Goal: Information Seeking & Learning: Learn about a topic

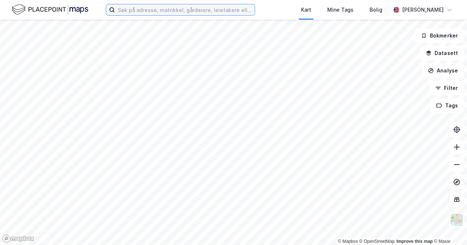
click at [216, 13] on input at bounding box center [185, 9] width 140 height 11
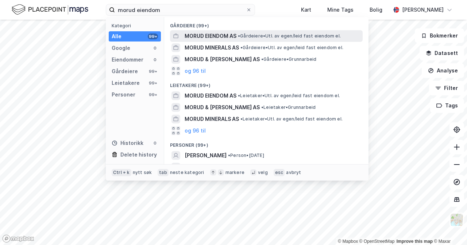
click at [259, 34] on span "• Gårdeiere • Utl. av egen/leid fast eiendom el." at bounding box center [289, 36] width 103 height 6
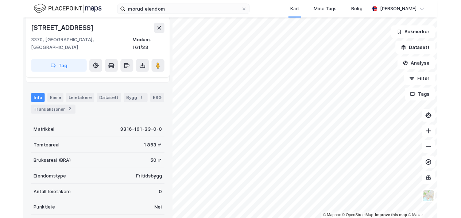
scroll to position [36, 0]
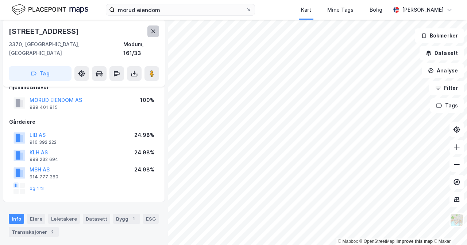
click at [151, 37] on button at bounding box center [153, 32] width 12 height 12
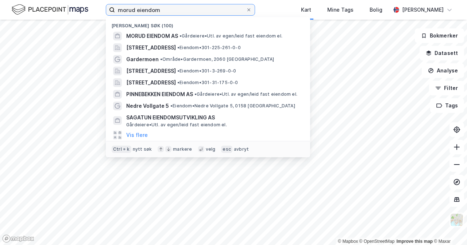
click at [160, 11] on input "morud eiendom" at bounding box center [180, 9] width 131 height 11
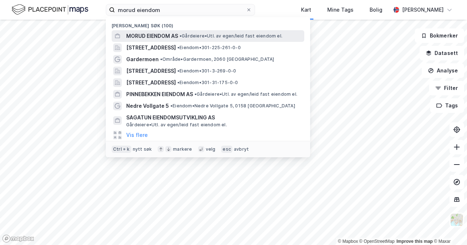
click at [178, 33] on span "MORUD EIENDOM AS" at bounding box center [152, 36] width 52 height 9
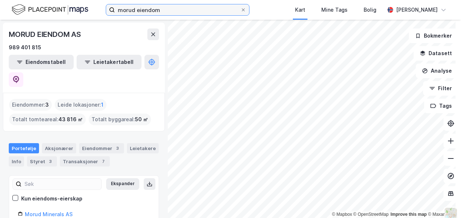
click at [191, 13] on input "morud eiendom" at bounding box center [177, 9] width 125 height 11
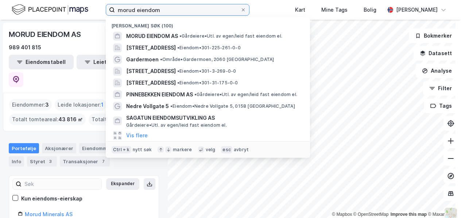
click at [191, 13] on input "morud eiendom" at bounding box center [177, 9] width 125 height 11
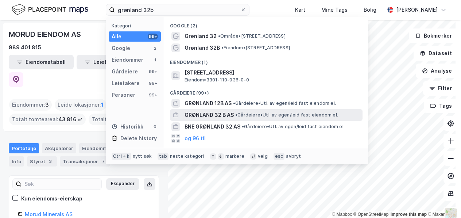
click at [255, 112] on span "• Gårdeiere • Utl. av egen/leid fast eiendom el." at bounding box center [286, 115] width 103 height 6
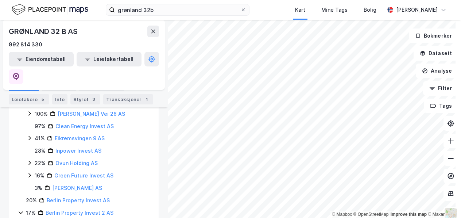
scroll to position [470, 0]
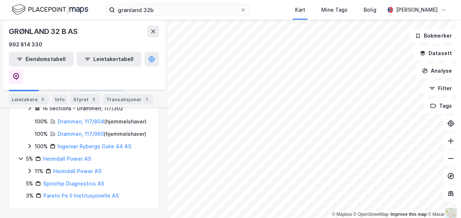
click at [116, 83] on div "Eiendommer 1" at bounding box center [101, 86] width 45 height 10
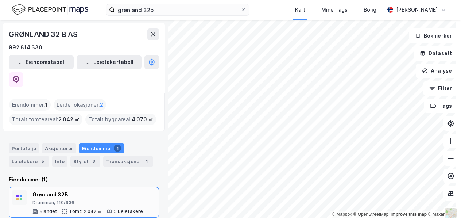
click at [96, 200] on div "Drammen, 110/936" at bounding box center [87, 203] width 111 height 6
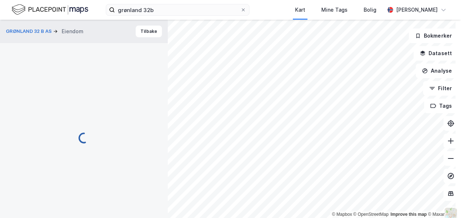
scroll to position [36, 0]
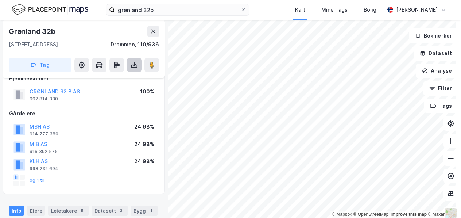
click at [134, 62] on icon at bounding box center [134, 64] width 7 height 7
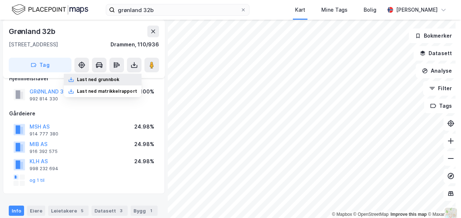
click at [125, 80] on div "Last ned grunnbok" at bounding box center [103, 80] width 78 height 12
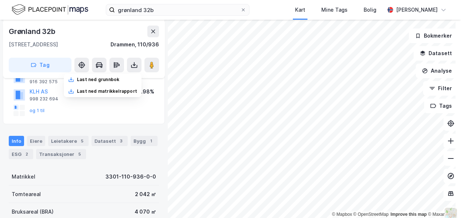
scroll to position [0, 0]
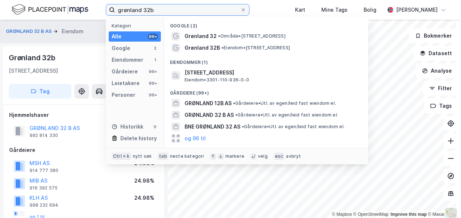
click at [170, 10] on input "grønland 32b" at bounding box center [177, 9] width 125 height 11
click at [170, 9] on input "grønland 32b" at bounding box center [177, 9] width 125 height 11
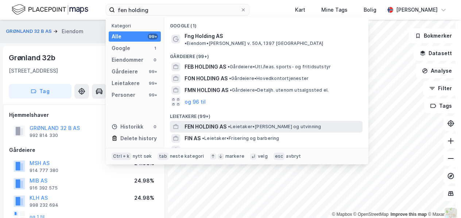
click at [258, 124] on span "• Leietaker • Annen bryting og utvinning" at bounding box center [274, 127] width 93 height 6
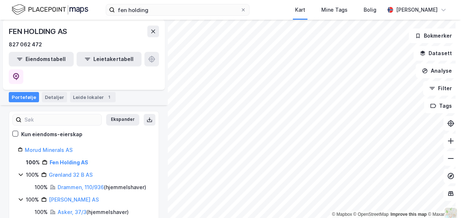
scroll to position [73, 0]
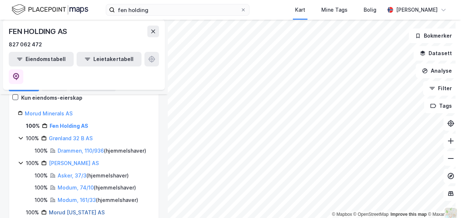
click at [66, 209] on link "Morud Florida AS" at bounding box center [77, 212] width 56 height 6
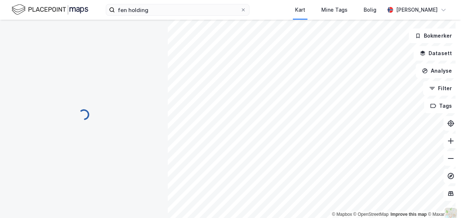
scroll to position [0, 0]
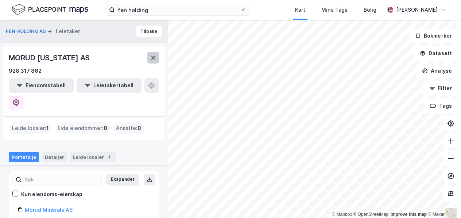
click at [152, 61] on button at bounding box center [153, 58] width 12 height 12
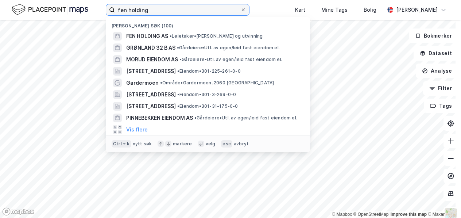
click at [140, 10] on input "fen holding" at bounding box center [177, 9] width 125 height 11
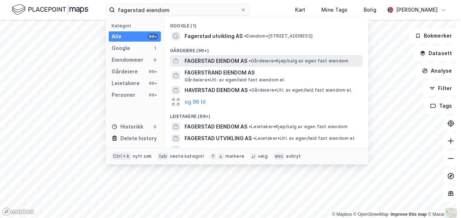
click at [251, 63] on span "•" at bounding box center [250, 60] width 2 height 5
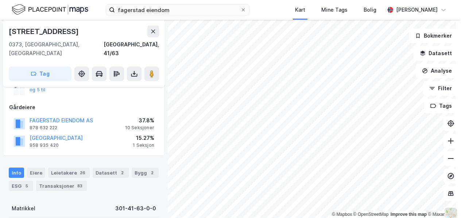
scroll to position [146, 0]
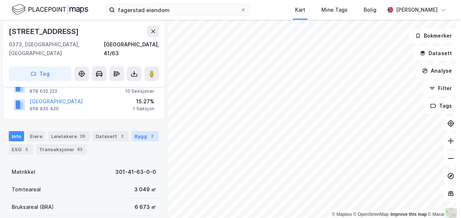
click at [136, 131] on div "Bygg 2" at bounding box center [145, 136] width 27 height 10
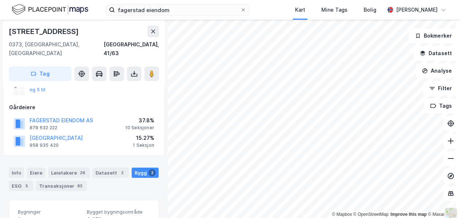
scroll to position [3, 0]
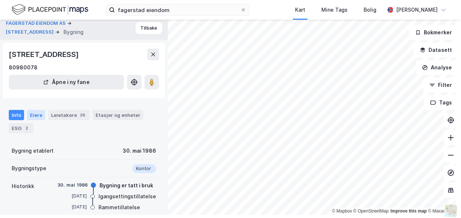
click at [42, 113] on div "Eiere" at bounding box center [36, 115] width 18 height 10
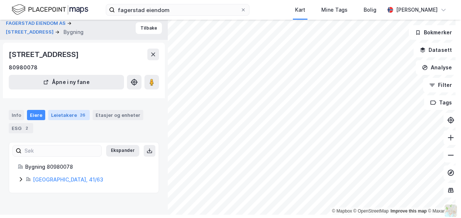
click at [82, 115] on div "26" at bounding box center [82, 114] width 8 height 7
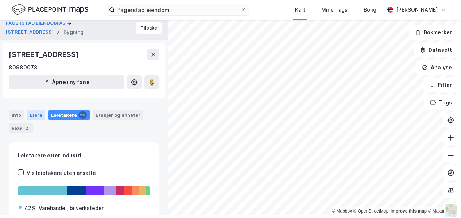
click at [31, 113] on div "Eiere" at bounding box center [36, 115] width 18 height 10
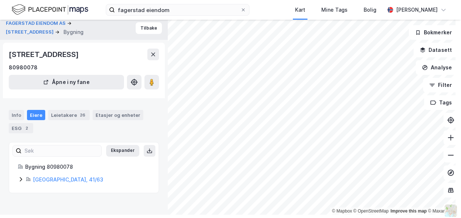
click at [20, 180] on icon at bounding box center [21, 179] width 6 height 6
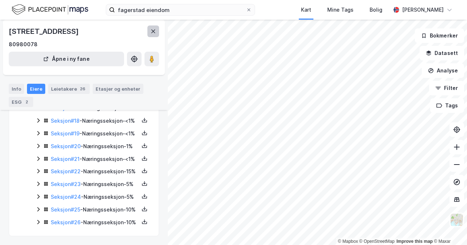
click at [154, 31] on icon at bounding box center [153, 32] width 4 height 4
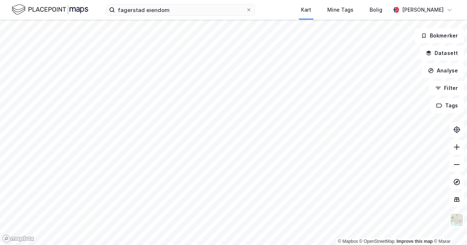
click at [148, 17] on div "fagerstad eiendom Kart Mine Tags Bolig Rune Nielsen" at bounding box center [233, 10] width 467 height 20
click at [150, 12] on input "fagerstad eiendom" at bounding box center [180, 9] width 131 height 11
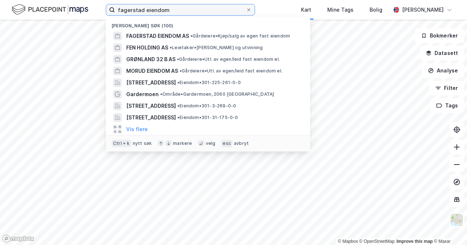
click at [150, 12] on input "fagerstad eiendom" at bounding box center [180, 9] width 131 height 11
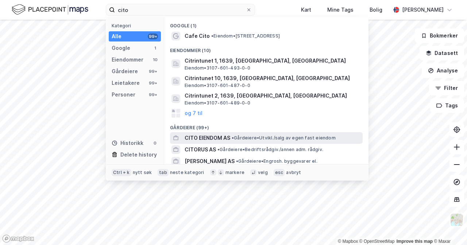
click at [310, 139] on span "• Gårdeiere • Utvikl./salg av egen fast eiendom" at bounding box center [284, 138] width 104 height 6
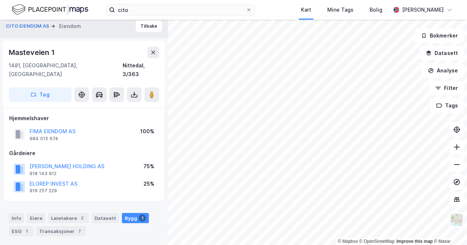
scroll to position [120, 0]
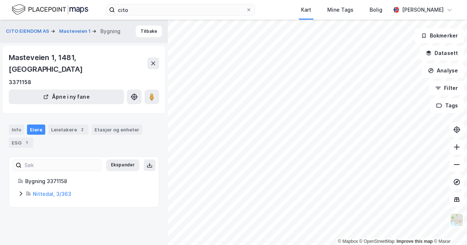
click at [24, 190] on div "Nittedal, 3/363" at bounding box center [84, 194] width 132 height 9
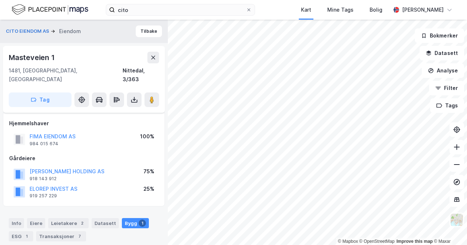
scroll to position [120, 0]
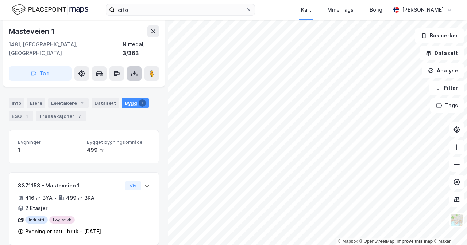
click at [141, 66] on button at bounding box center [134, 73] width 15 height 15
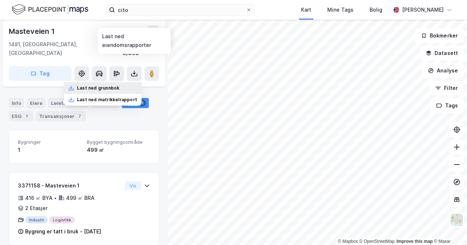
click at [131, 82] on div "Last ned grunnbok" at bounding box center [103, 88] width 78 height 12
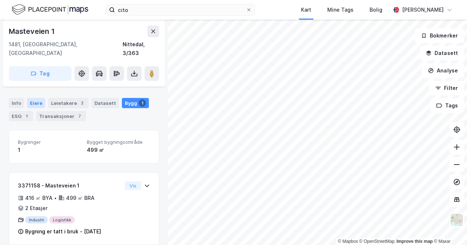
click at [37, 98] on div "Eiere" at bounding box center [36, 103] width 18 height 10
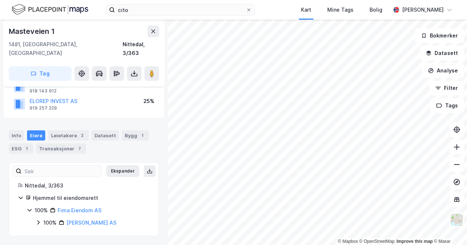
scroll to position [79, 0]
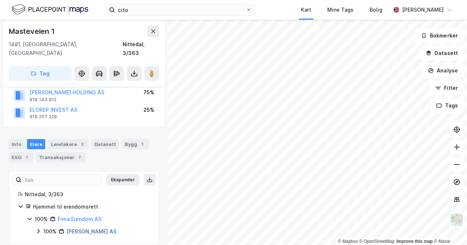
click at [99, 229] on link "Cito Eiendom AS" at bounding box center [91, 232] width 50 height 6
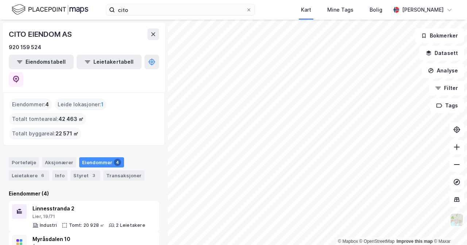
click at [272, 245] on html "cito Kart Mine Tags Bolig Rune Nielsen © Mapbox © OpenStreetMap Improve this ma…" at bounding box center [233, 122] width 467 height 245
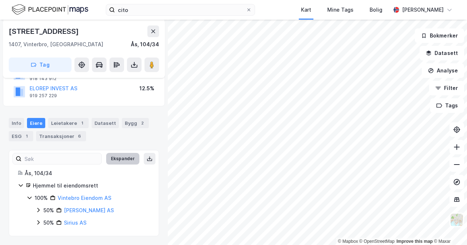
scroll to position [36, 0]
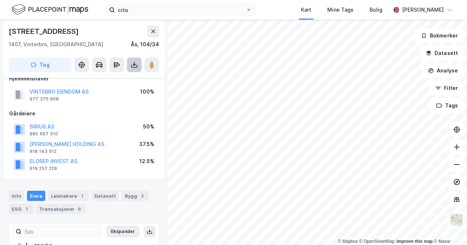
click at [136, 66] on icon at bounding box center [134, 64] width 7 height 7
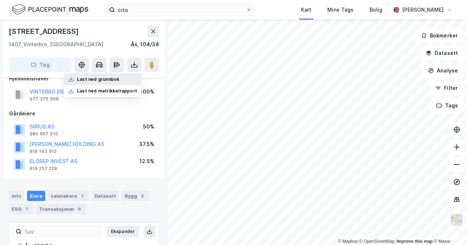
click at [127, 79] on div "Last ned grunnbok" at bounding box center [103, 80] width 78 height 12
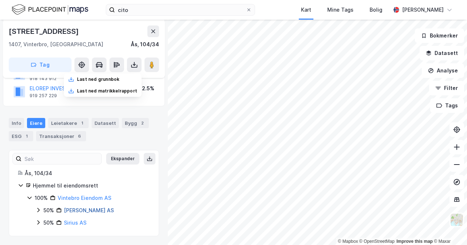
click at [77, 212] on link "Cito Eiendom AS" at bounding box center [89, 211] width 50 height 6
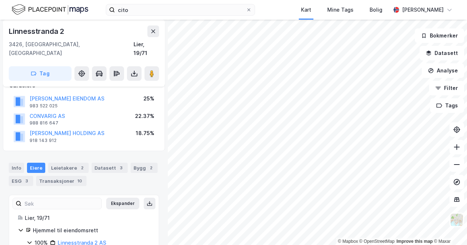
scroll to position [97, 0]
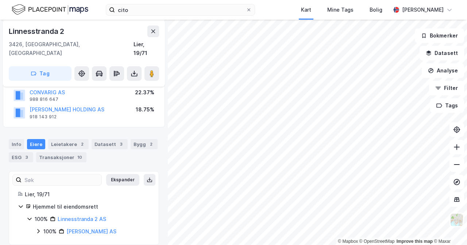
click at [39, 229] on icon at bounding box center [38, 232] width 6 height 6
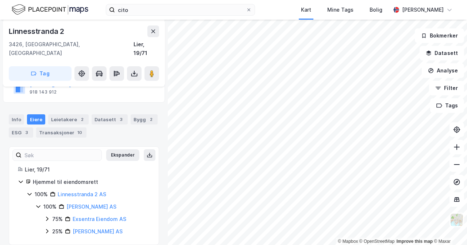
scroll to position [85, 0]
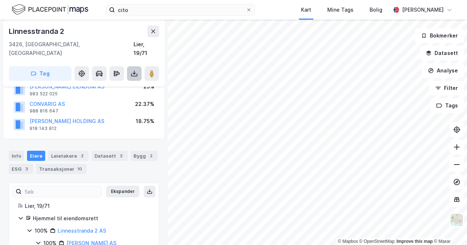
click at [135, 70] on icon at bounding box center [134, 73] width 7 height 7
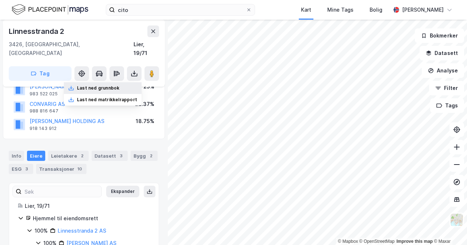
click at [128, 82] on div "Last ned grunnbok" at bounding box center [103, 88] width 78 height 12
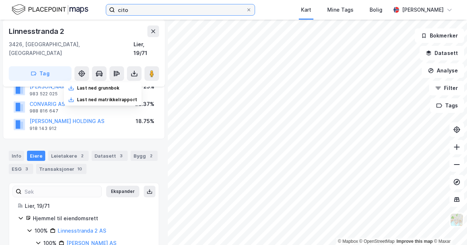
click at [222, 10] on input "cito" at bounding box center [180, 9] width 131 height 11
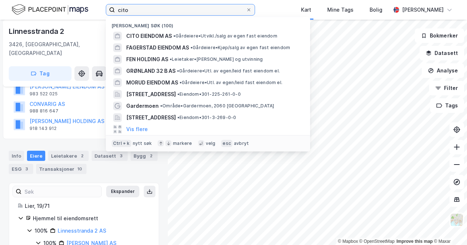
click at [222, 8] on input "cito" at bounding box center [180, 9] width 131 height 11
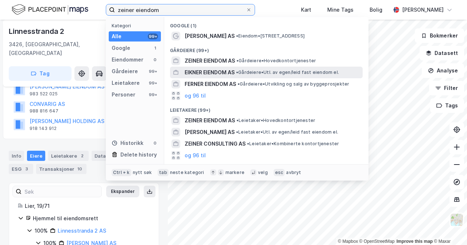
type input "zeiner eiendom"
click at [319, 71] on span "• Gårdeiere • Utl. av egen/leid fast eiendom el." at bounding box center [287, 73] width 103 height 6
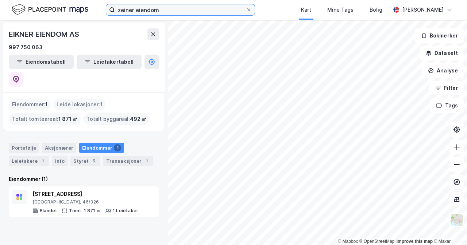
click at [236, 13] on input "zeiner eiendom" at bounding box center [180, 9] width 131 height 11
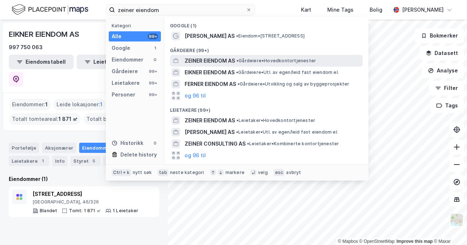
click at [264, 61] on span "• Gårdeiere • Hovedkontortjenester" at bounding box center [276, 61] width 80 height 6
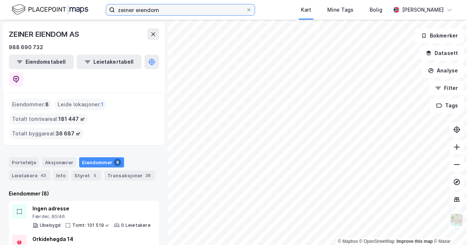
click at [196, 11] on input "zeiner eiendom" at bounding box center [180, 9] width 131 height 11
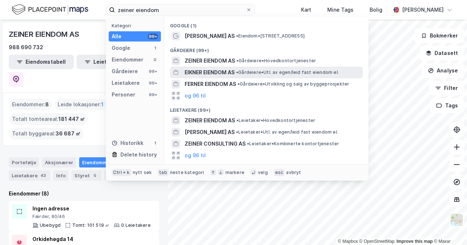
click at [229, 72] on span "EIKNER EIENDOM AS" at bounding box center [210, 72] width 50 height 9
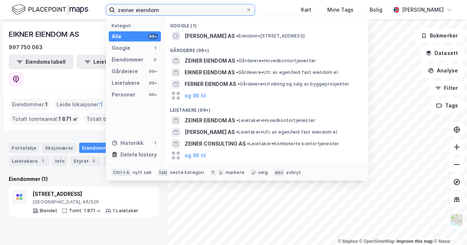
click at [192, 11] on input "zeiner eiendom" at bounding box center [180, 9] width 131 height 11
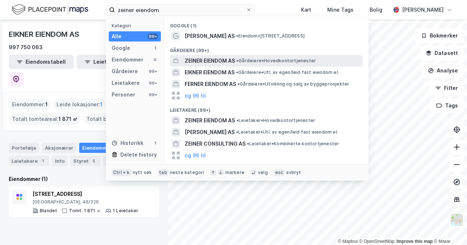
click at [217, 61] on span "ZEINER EIENDOM AS" at bounding box center [210, 61] width 50 height 9
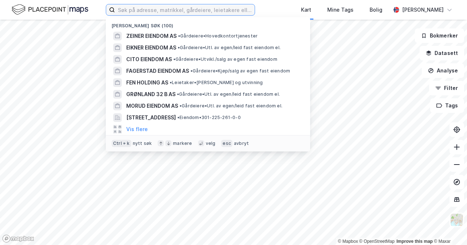
click at [208, 12] on input at bounding box center [185, 9] width 140 height 11
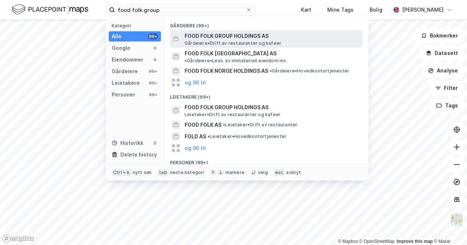
click at [284, 40] on span "FOOD FOLK GROUP HOLDINGS AS" at bounding box center [272, 36] width 175 height 9
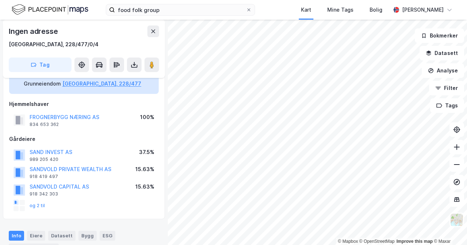
scroll to position [47, 0]
click at [150, 33] on button at bounding box center [153, 32] width 12 height 12
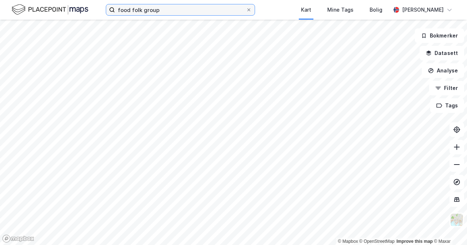
click at [171, 9] on input "food folk group" at bounding box center [180, 9] width 131 height 11
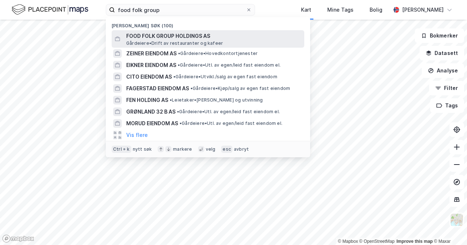
click at [186, 38] on span "FOOD FOLK GROUP HOLDINGS AS" at bounding box center [213, 36] width 175 height 9
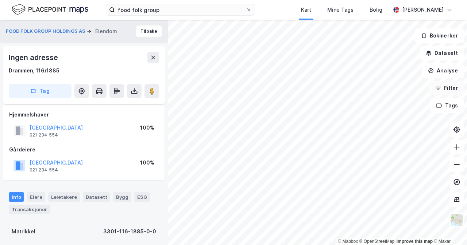
scroll to position [47, 0]
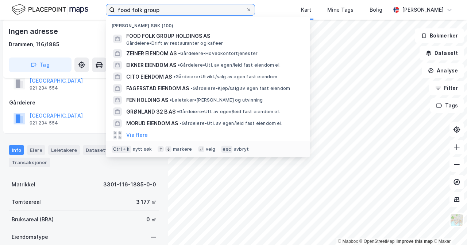
click at [205, 14] on input "food folk group" at bounding box center [180, 9] width 131 height 11
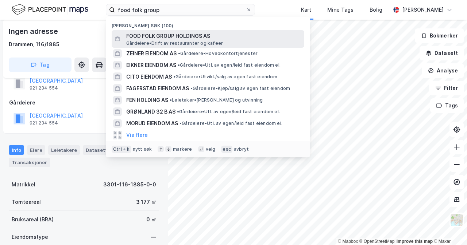
click at [217, 37] on span "FOOD FOLK GROUP HOLDINGS AS" at bounding box center [213, 36] width 175 height 9
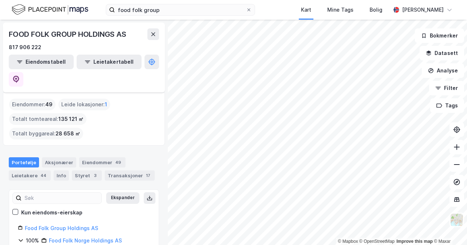
scroll to position [13, 0]
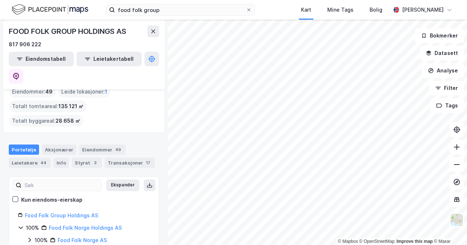
click at [33, 236] on div "100% Food Folk [GEOGRAPHIC_DATA] AS" at bounding box center [88, 240] width 123 height 9
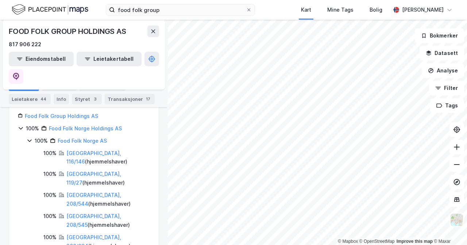
scroll to position [112, 0]
click at [88, 171] on link "[GEOGRAPHIC_DATA], 119/27" at bounding box center [93, 178] width 55 height 15
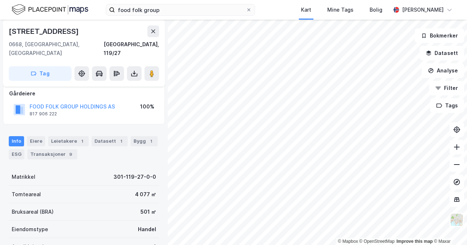
scroll to position [65, 0]
click at [131, 137] on div "Bygg 1" at bounding box center [144, 142] width 27 height 10
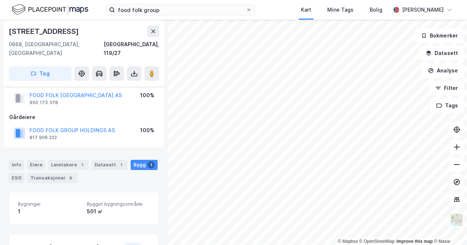
scroll to position [41, 0]
click at [135, 70] on icon at bounding box center [134, 73] width 7 height 7
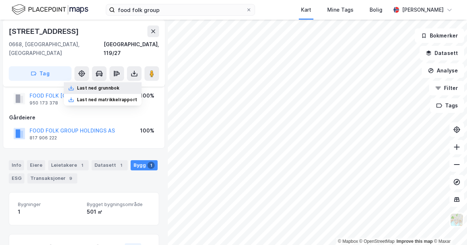
click at [124, 82] on div "Last ned grunnbok" at bounding box center [103, 88] width 78 height 12
click at [0, 0] on button "FOOD FOLK GROUP HOLDINGS AS" at bounding box center [0, 0] width 0 height 0
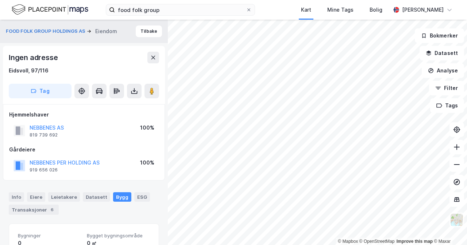
scroll to position [20, 0]
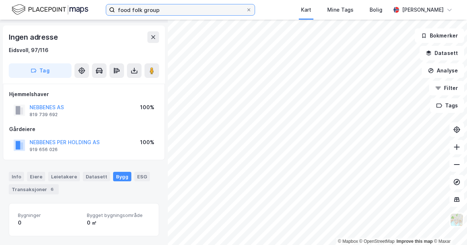
click at [165, 14] on input "food folk group" at bounding box center [180, 9] width 131 height 11
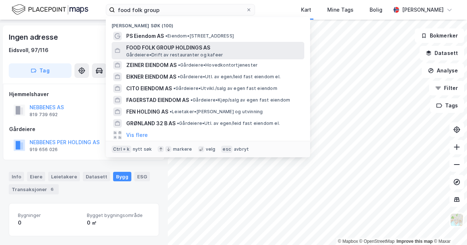
click at [184, 50] on span "FOOD FOLK GROUP HOLDINGS AS" at bounding box center [213, 47] width 175 height 9
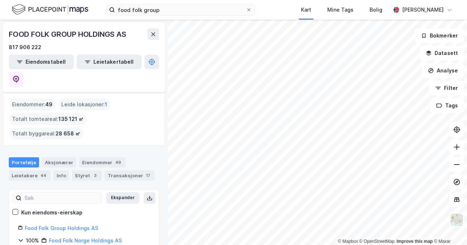
scroll to position [13, 0]
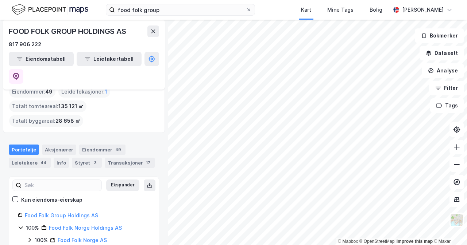
click at [30, 237] on icon at bounding box center [30, 240] width 6 height 6
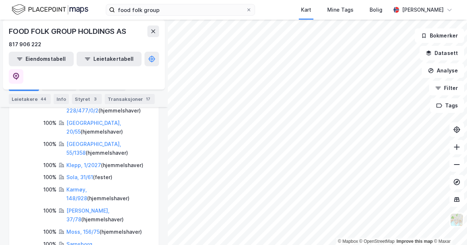
scroll to position [270, 0]
click at [89, 228] on div "Moss, 156/75 ( hjemmelshaver )" at bounding box center [104, 232] width 76 height 9
click at [90, 229] on link "Moss, 156/75" at bounding box center [82, 232] width 33 height 6
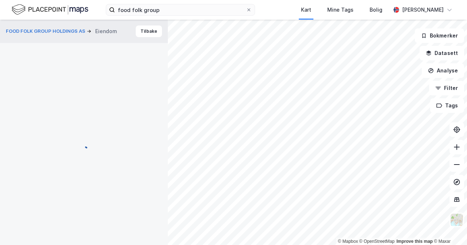
scroll to position [20, 0]
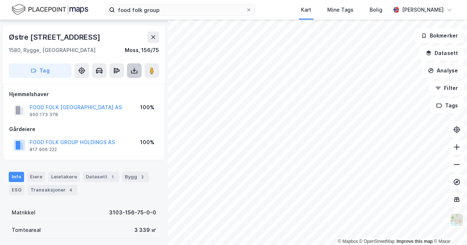
click at [136, 70] on icon at bounding box center [134, 70] width 7 height 7
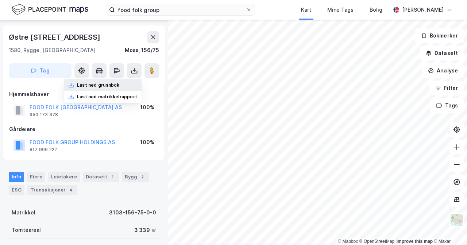
click at [119, 88] on div "Last ned grunnbok" at bounding box center [98, 85] width 42 height 6
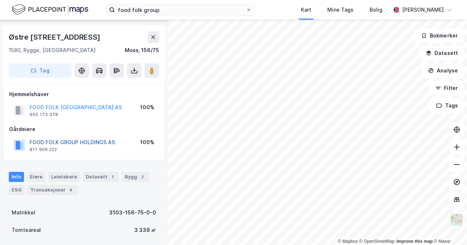
click at [0, 0] on button "FOOD FOLK GROUP HOLDINGS AS" at bounding box center [0, 0] width 0 height 0
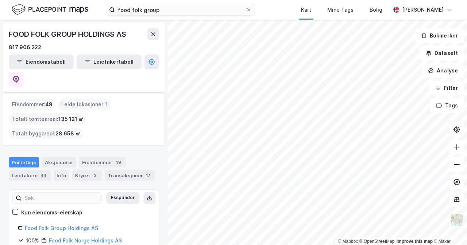
scroll to position [13, 0]
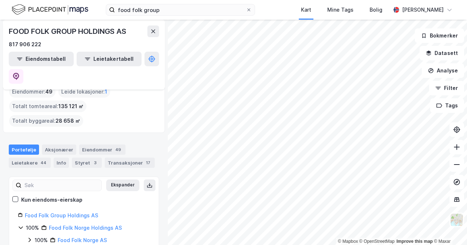
click at [35, 236] on div "100%" at bounding box center [41, 240] width 13 height 9
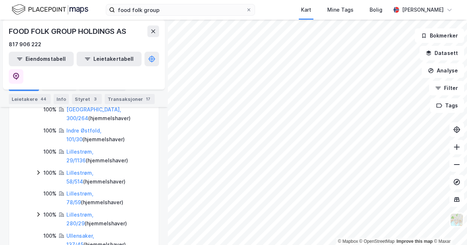
scroll to position [426, 0]
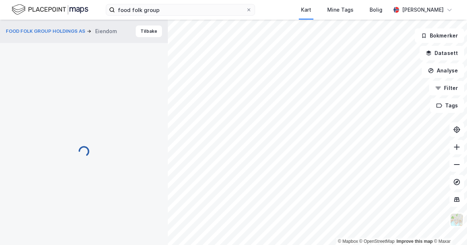
scroll to position [20, 0]
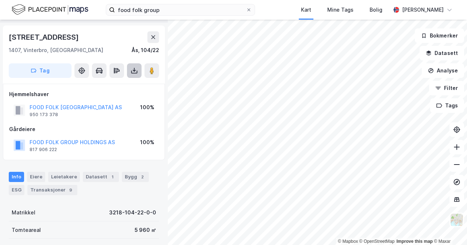
click at [138, 71] on button at bounding box center [134, 70] width 15 height 15
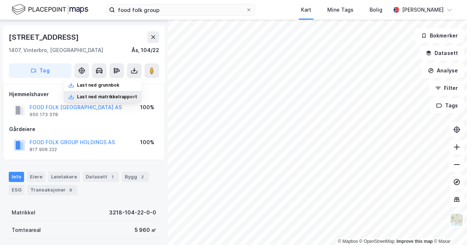
click at [100, 94] on div "Last ned matrikkelrapport" at bounding box center [107, 97] width 60 height 6
click at [118, 82] on div "Last ned grunnbok" at bounding box center [98, 85] width 42 height 6
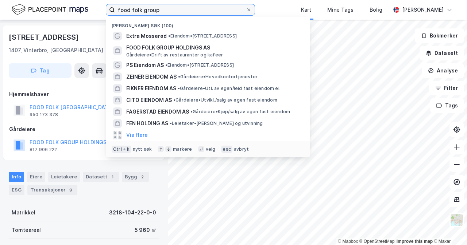
click at [237, 10] on input "food folk group" at bounding box center [180, 9] width 131 height 11
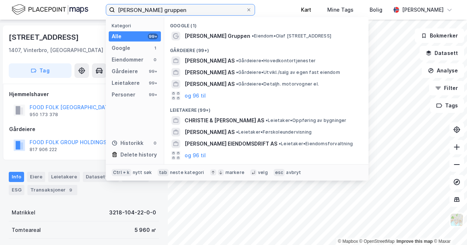
type input "[PERSON_NAME] gruppen"
click at [251, 10] on icon at bounding box center [249, 10] width 4 height 4
click at [246, 10] on input "[PERSON_NAME] gruppen" at bounding box center [180, 9] width 131 height 11
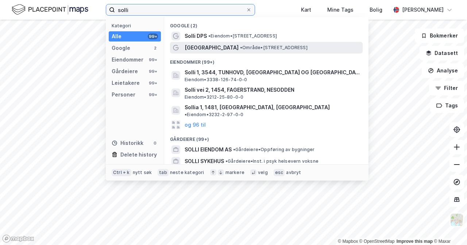
type input "solli"
click at [245, 45] on span "• Område • [GEOGRAPHIC_DATA], 0257 [GEOGRAPHIC_DATA]" at bounding box center [273, 48] width 67 height 6
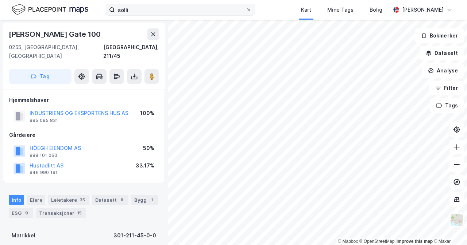
scroll to position [20, 0]
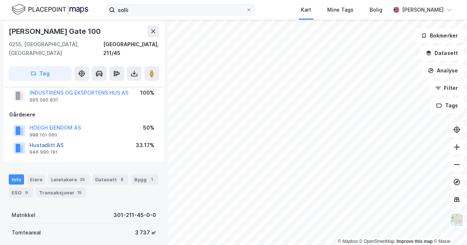
click at [0, 0] on button "Hustadlitt AS" at bounding box center [0, 0] width 0 height 0
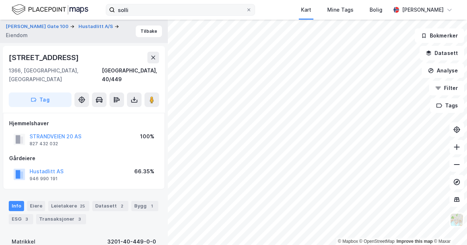
scroll to position [20, 0]
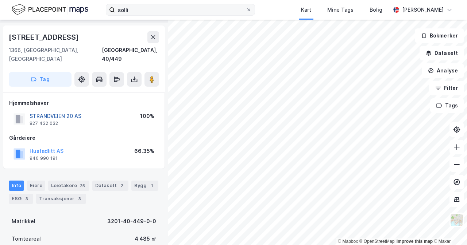
click at [0, 0] on button "STRANDVEIEN 20 AS" at bounding box center [0, 0] width 0 height 0
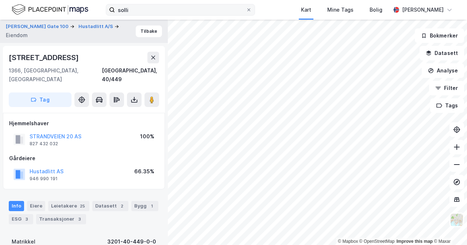
scroll to position [20, 0]
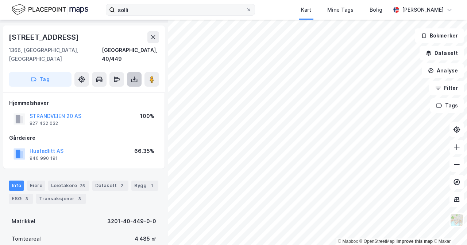
click at [133, 76] on button at bounding box center [134, 79] width 15 height 15
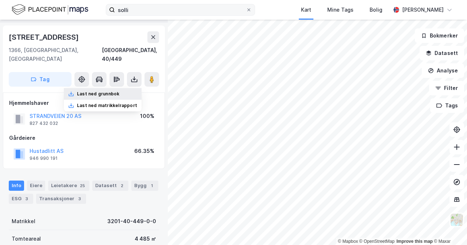
click at [112, 88] on div "Last ned grunnbok" at bounding box center [103, 94] width 78 height 12
click at [78, 182] on div "25" at bounding box center [82, 185] width 8 height 7
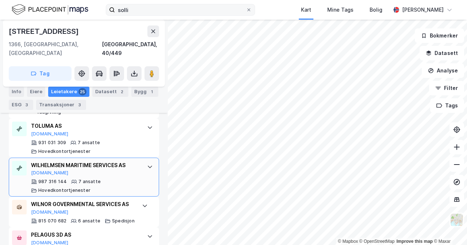
scroll to position [1192, 0]
